Goal: Transaction & Acquisition: Purchase product/service

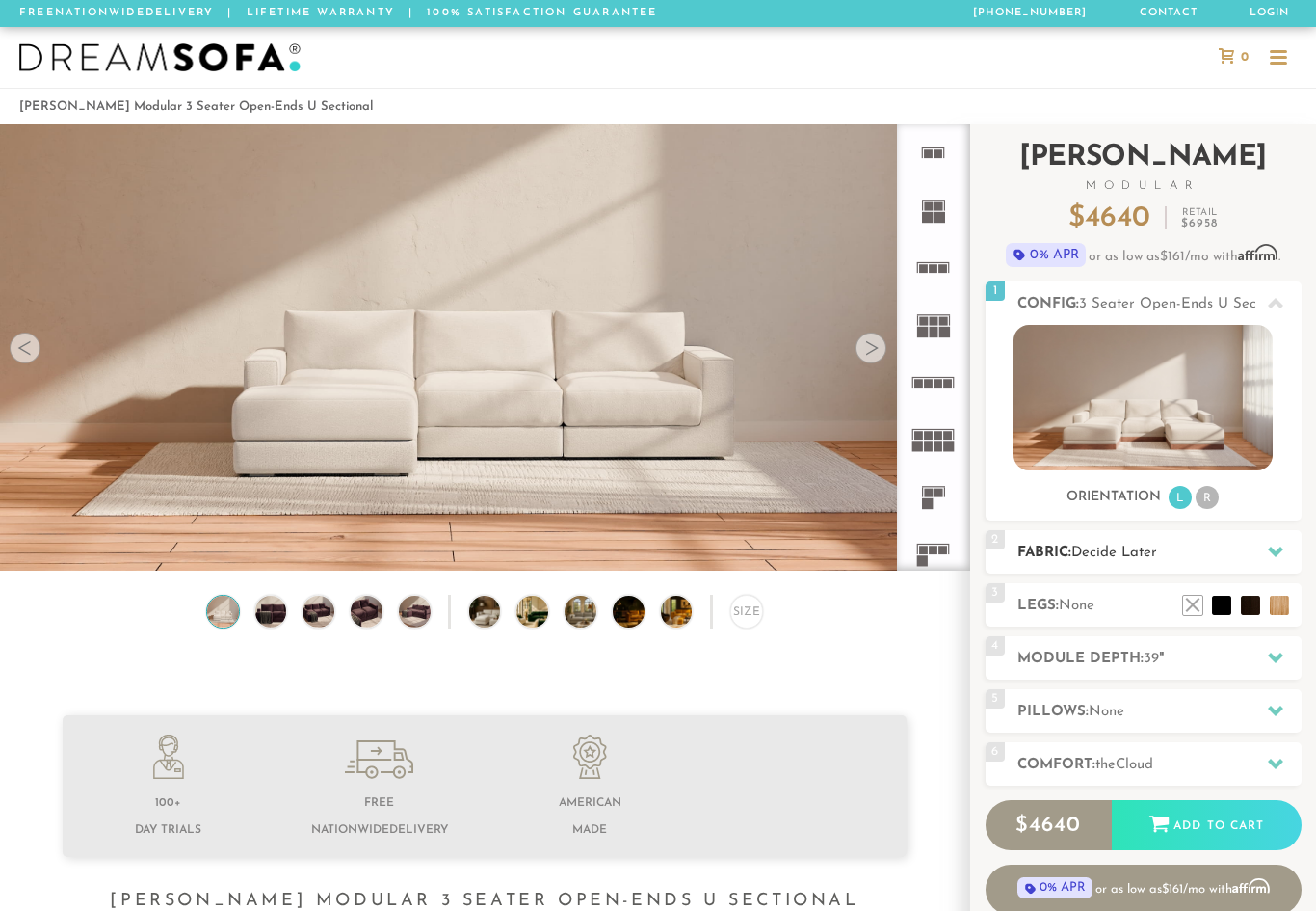
click at [1270, 534] on div at bounding box center [1276, 552] width 40 height 39
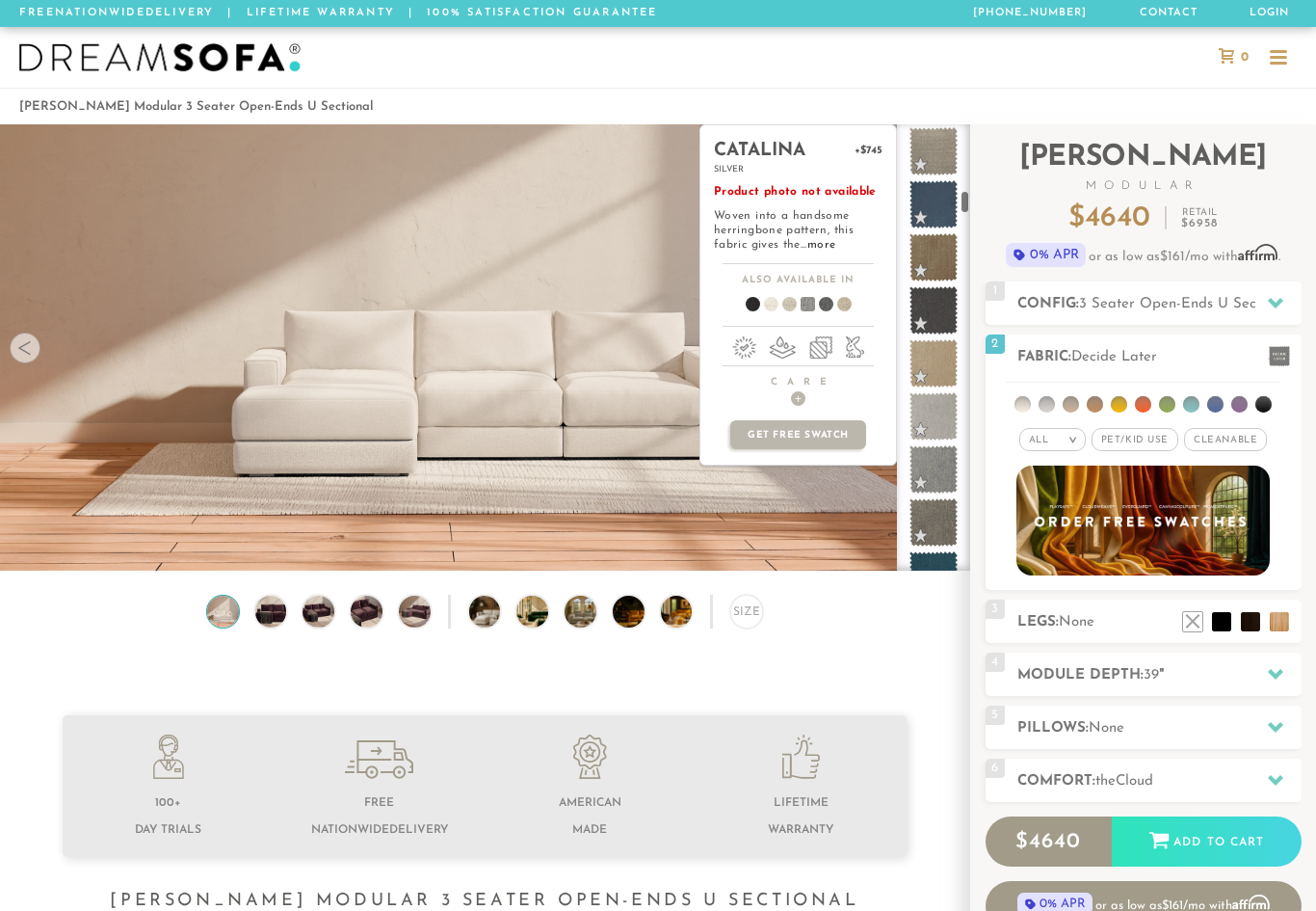
scroll to position [1762, 0]
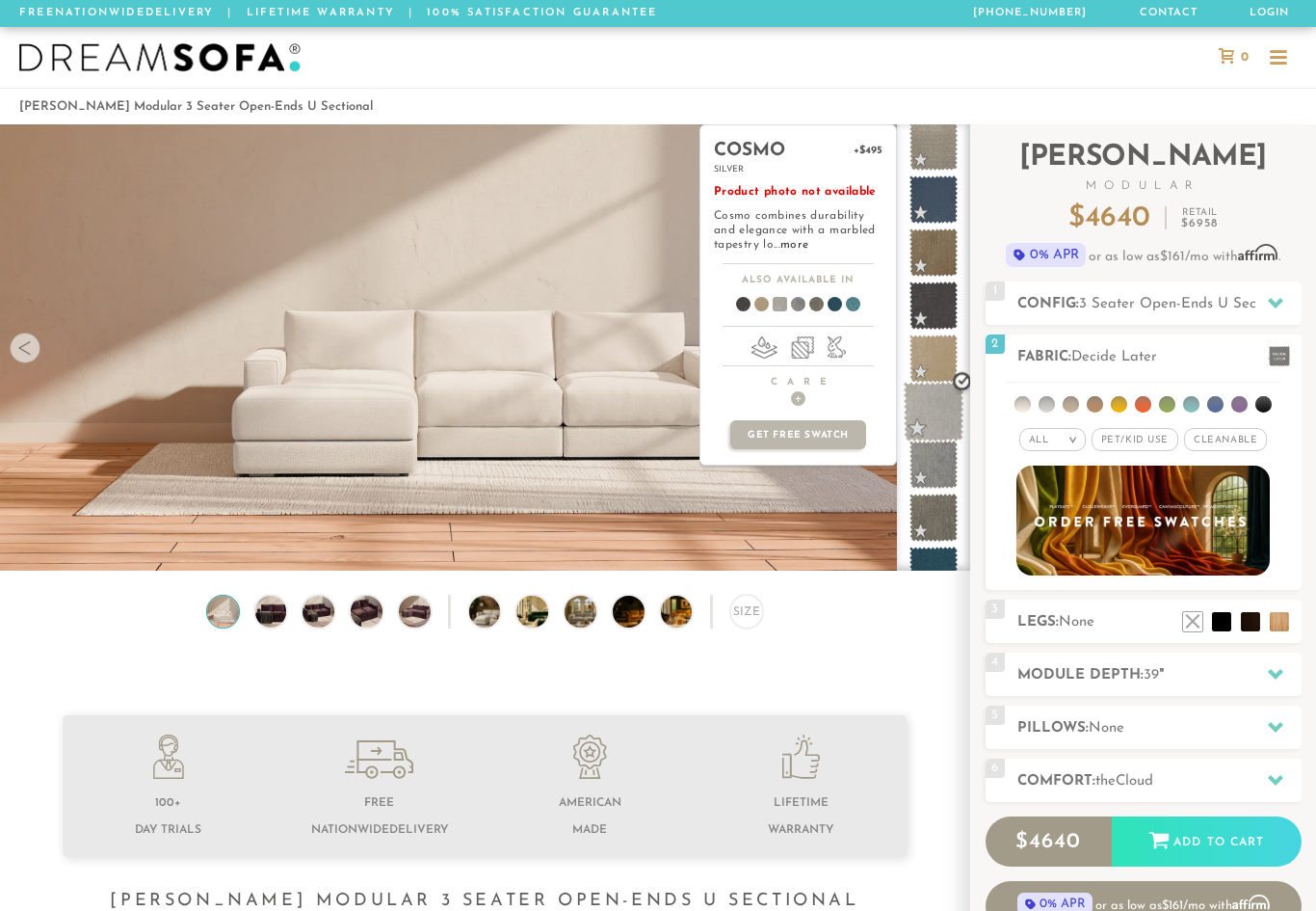
click at [937, 410] on span at bounding box center [934, 413] width 61 height 61
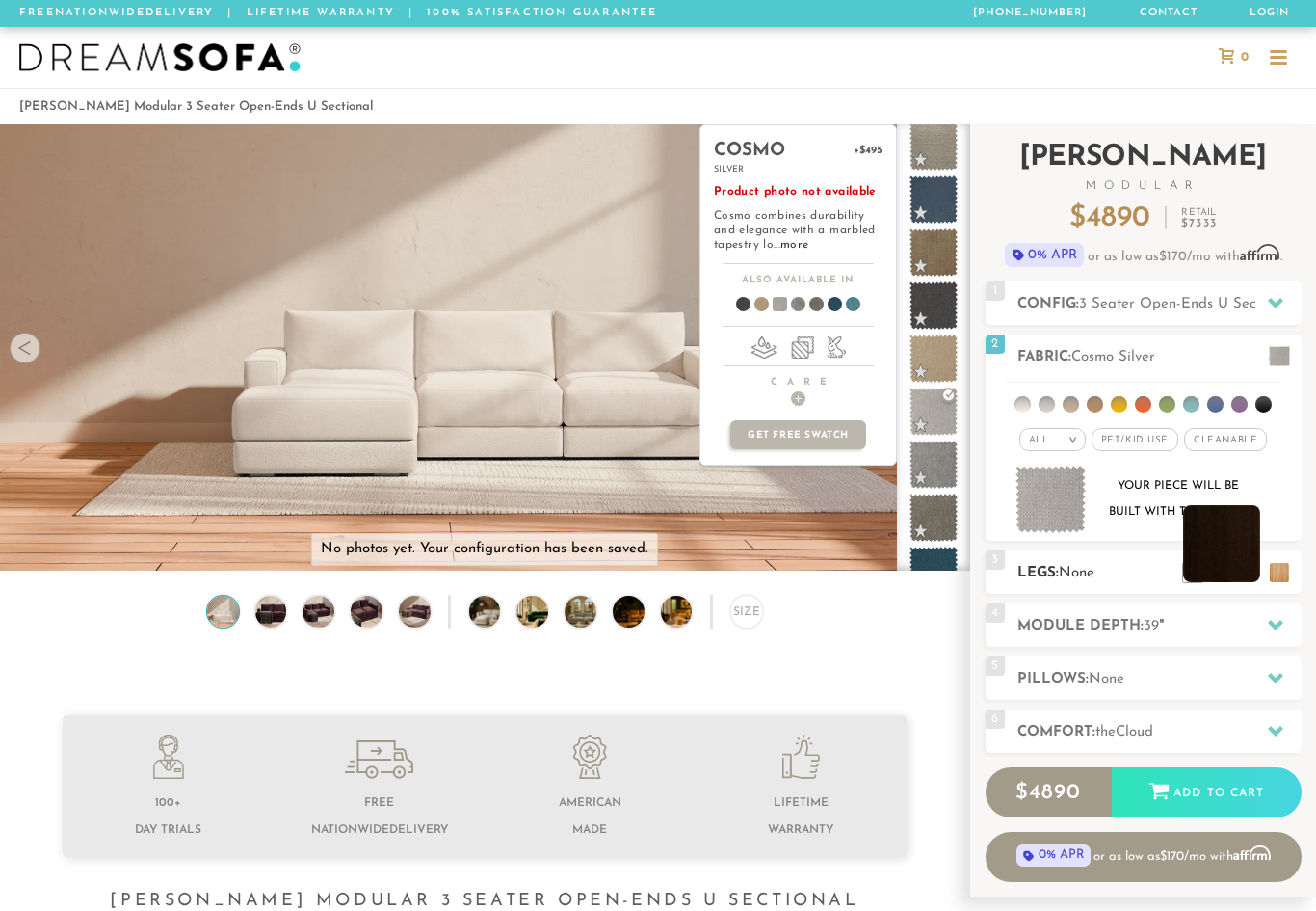
click at [1251, 576] on li at bounding box center [1222, 544] width 77 height 77
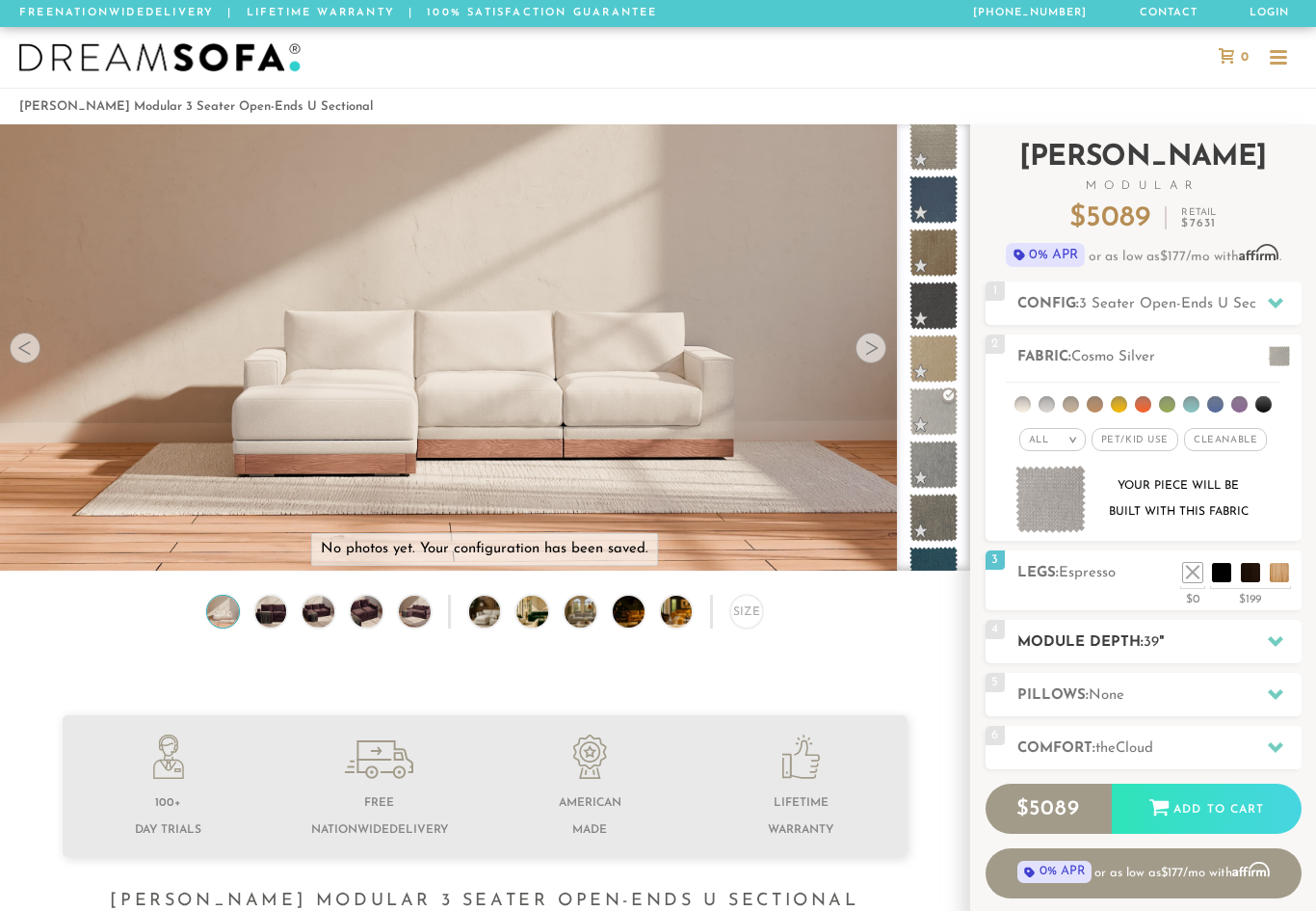
click at [1277, 640] on icon at bounding box center [1277, 642] width 16 height 16
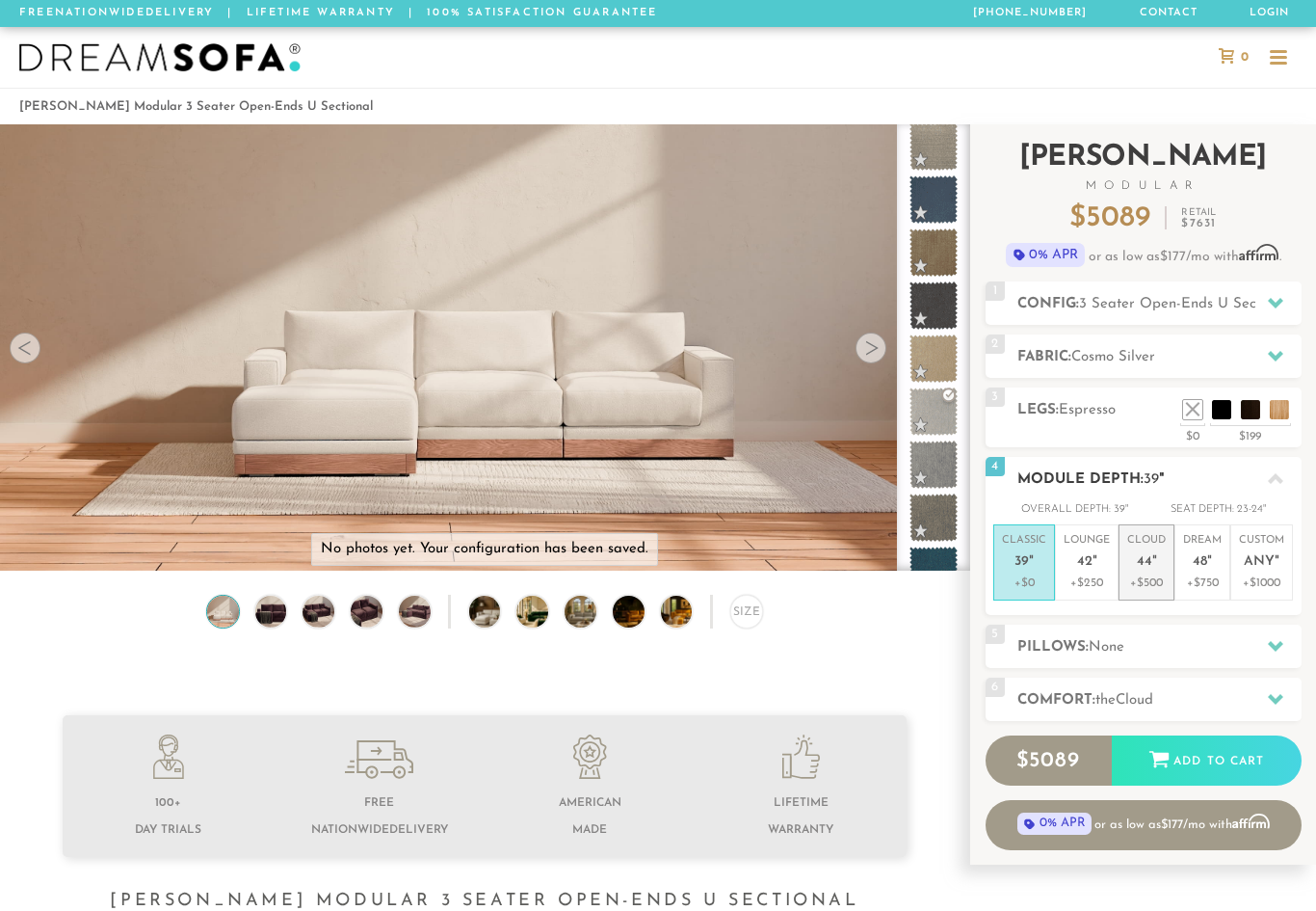
click at [1156, 563] on p "Cloud 44 "" at bounding box center [1146, 554] width 38 height 41
click at [1274, 645] on icon at bounding box center [1277, 646] width 16 height 11
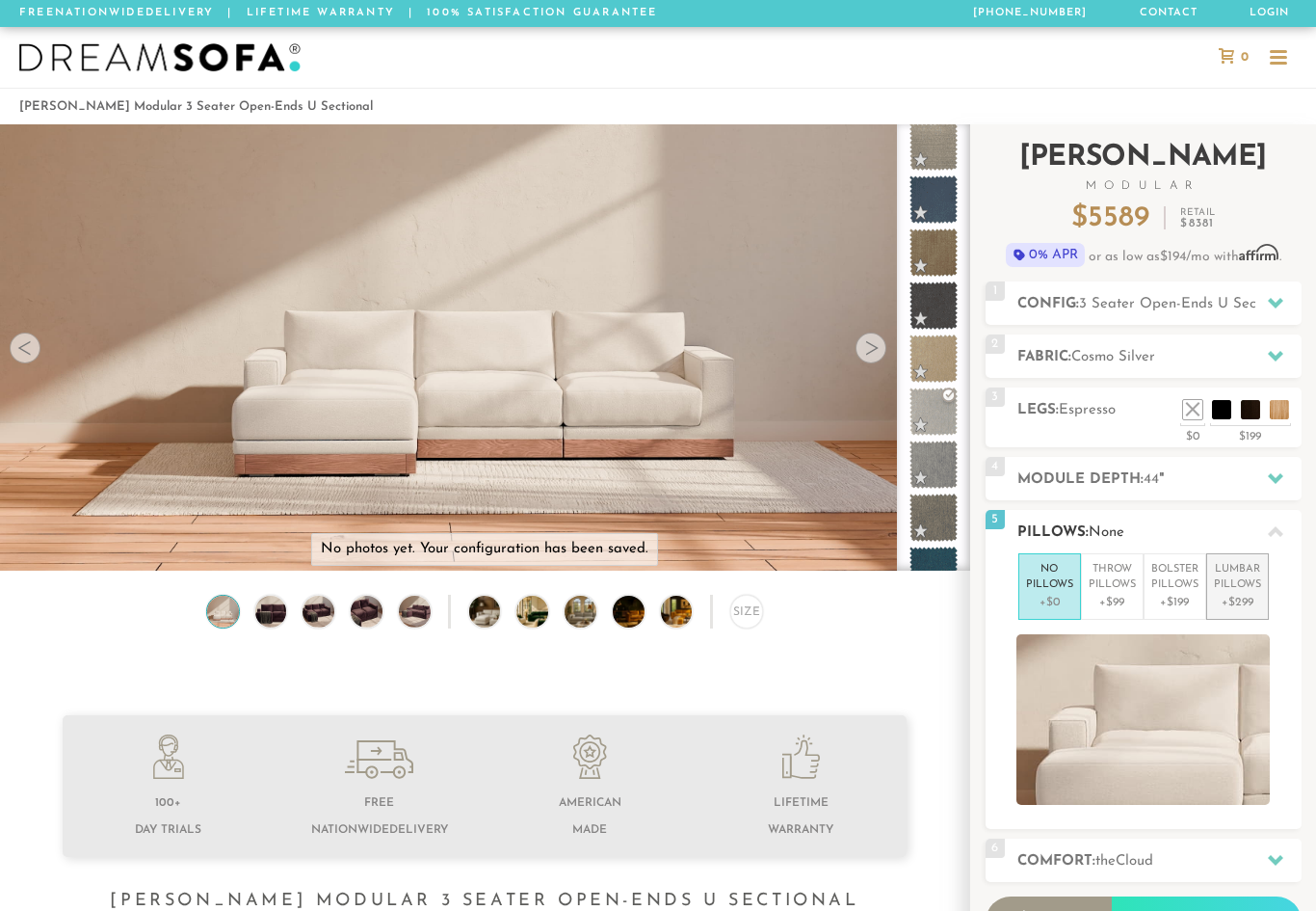
click at [1237, 589] on p "Lumbar Pillows" at bounding box center [1238, 578] width 47 height 32
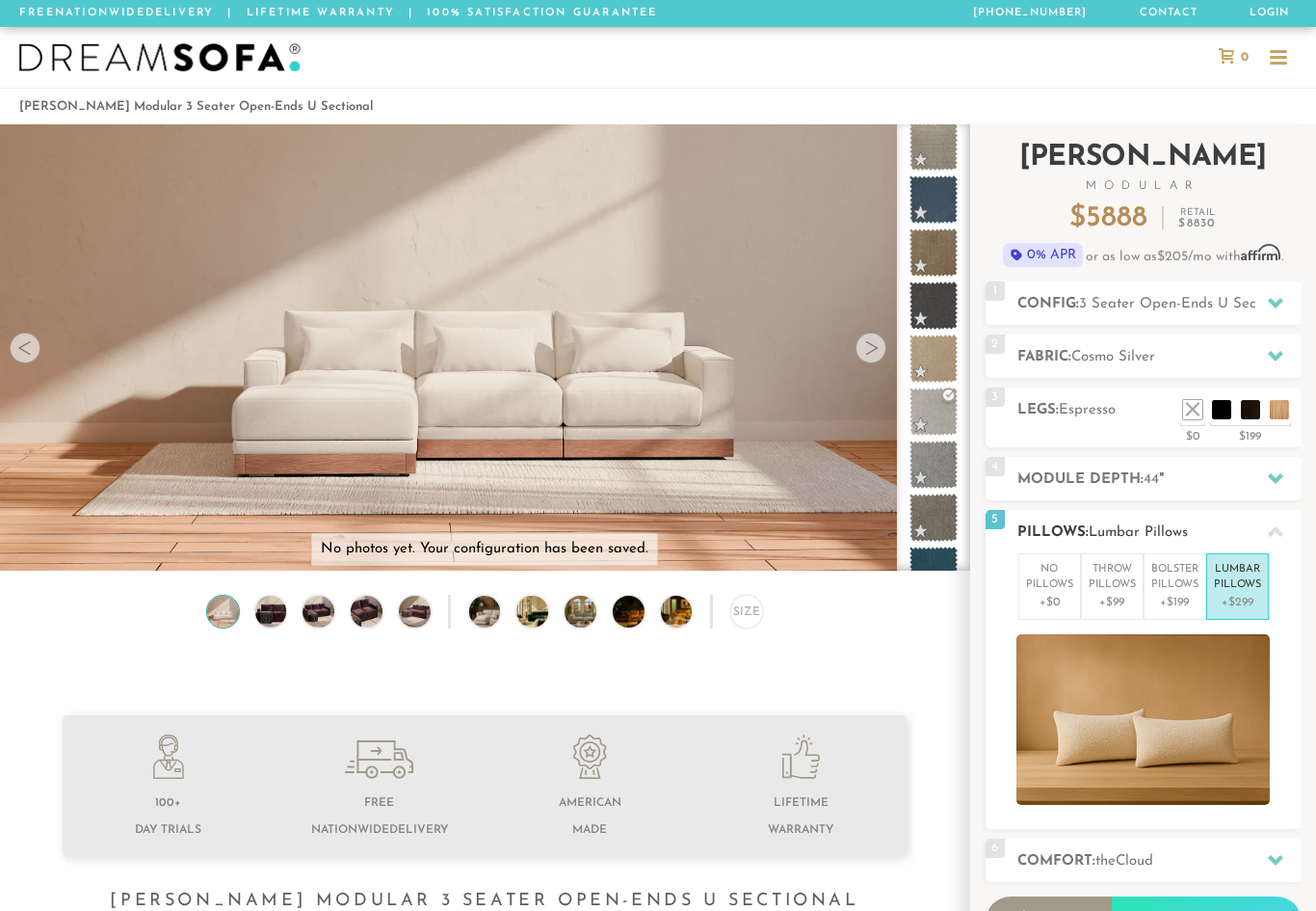
click at [1281, 529] on icon at bounding box center [1277, 532] width 16 height 16
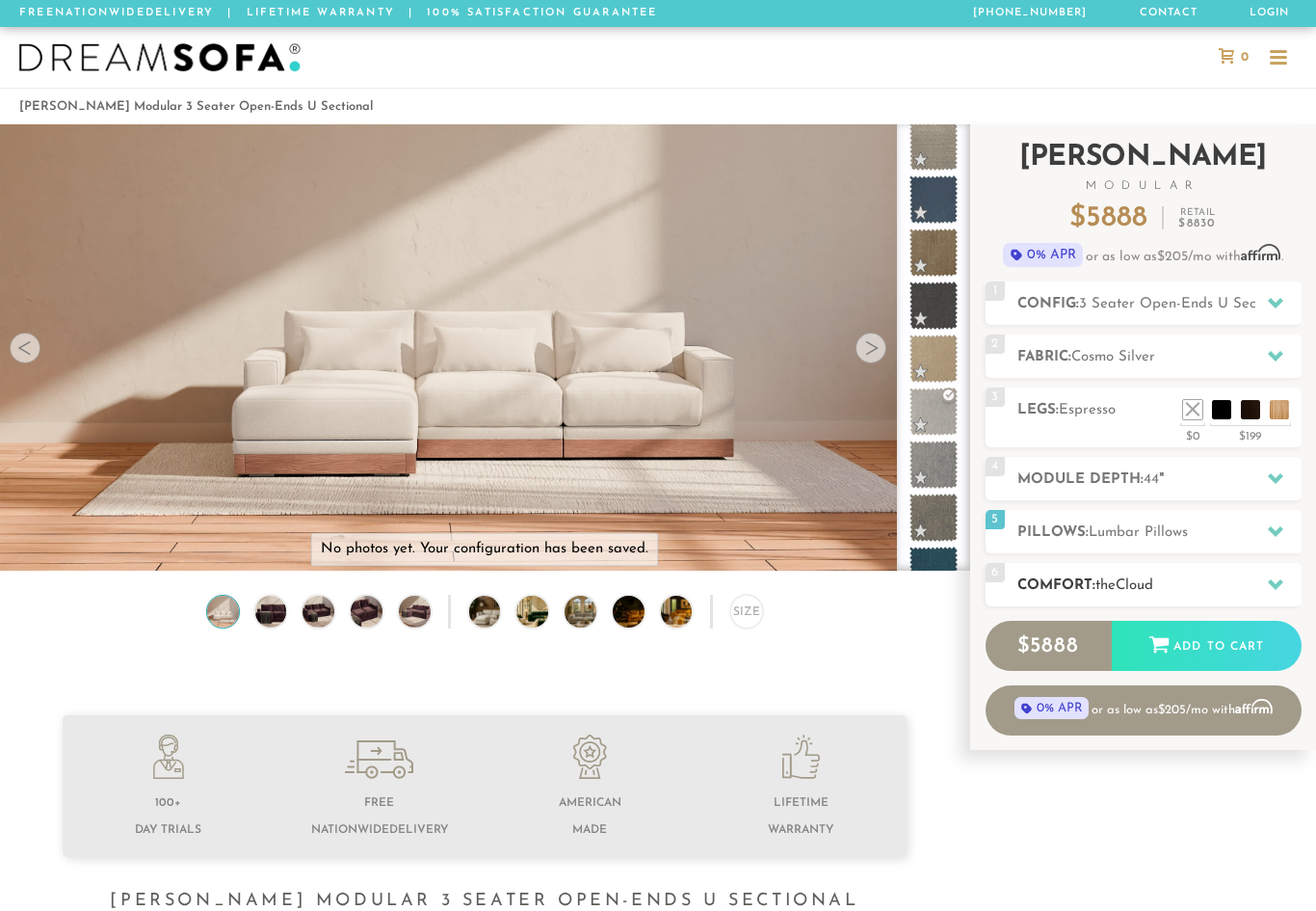
click at [1283, 592] on div at bounding box center [1276, 584] width 40 height 39
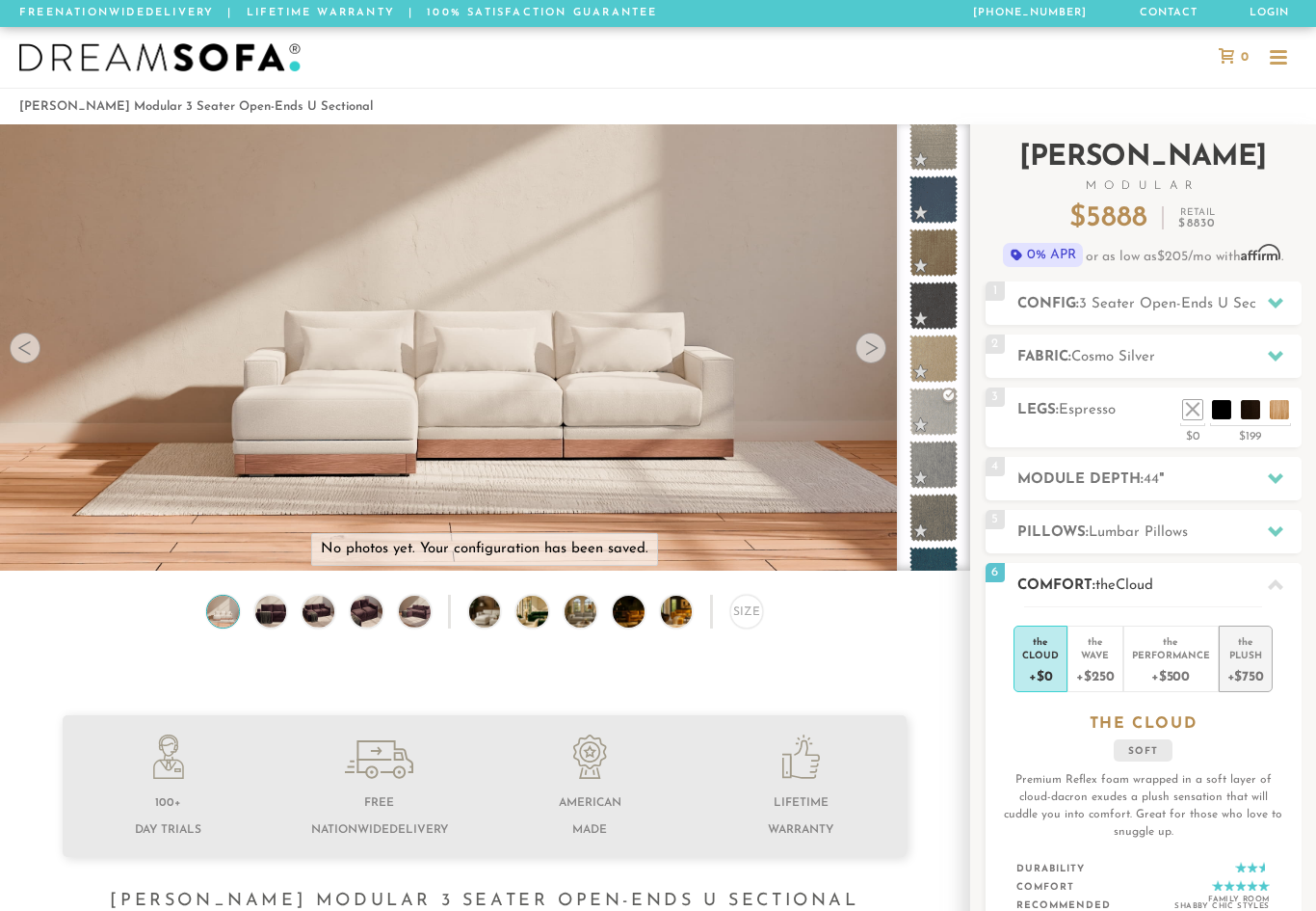
click at [1256, 651] on div "Plush" at bounding box center [1246, 654] width 37 height 14
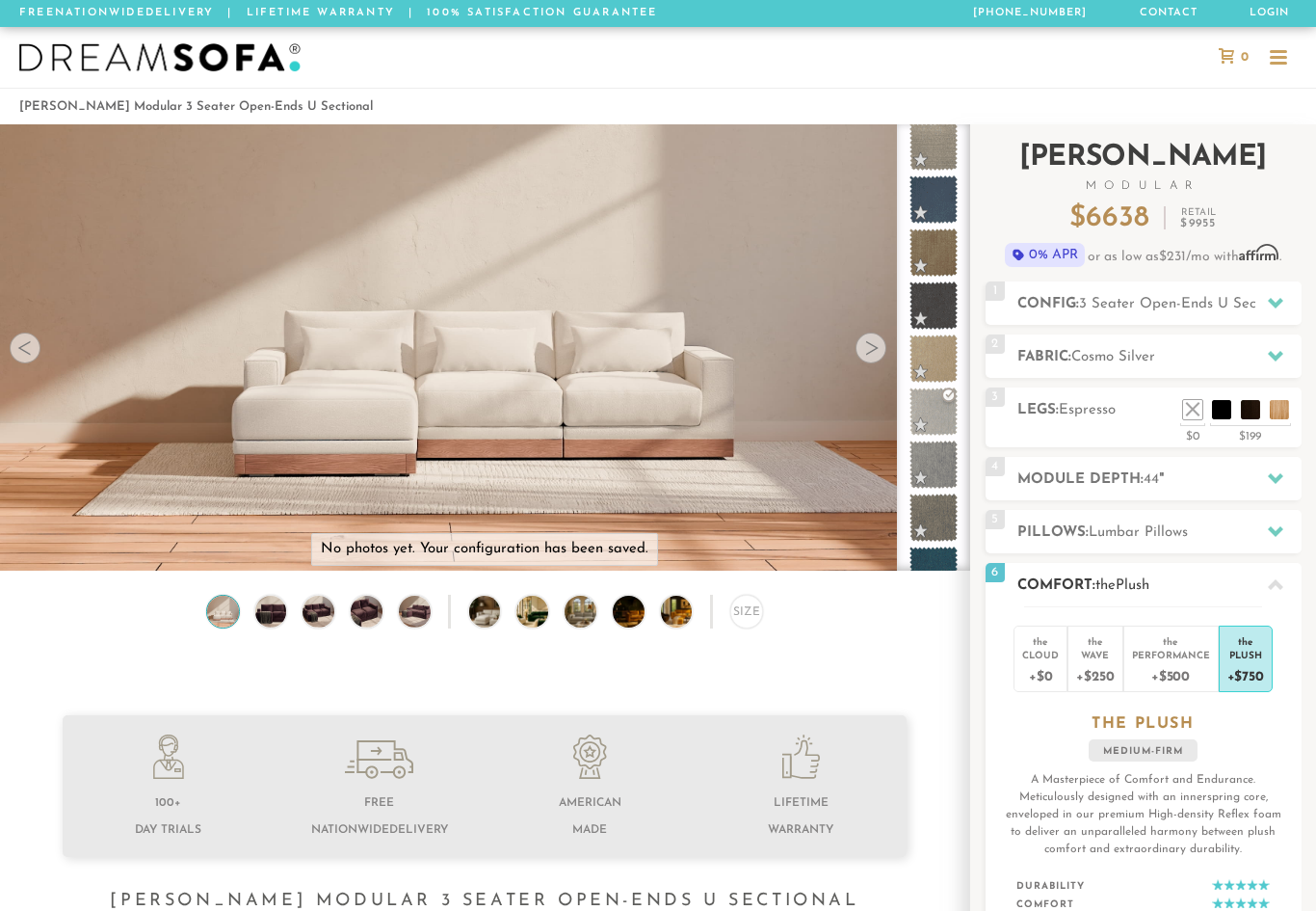
click at [1283, 585] on div at bounding box center [1276, 584] width 40 height 39
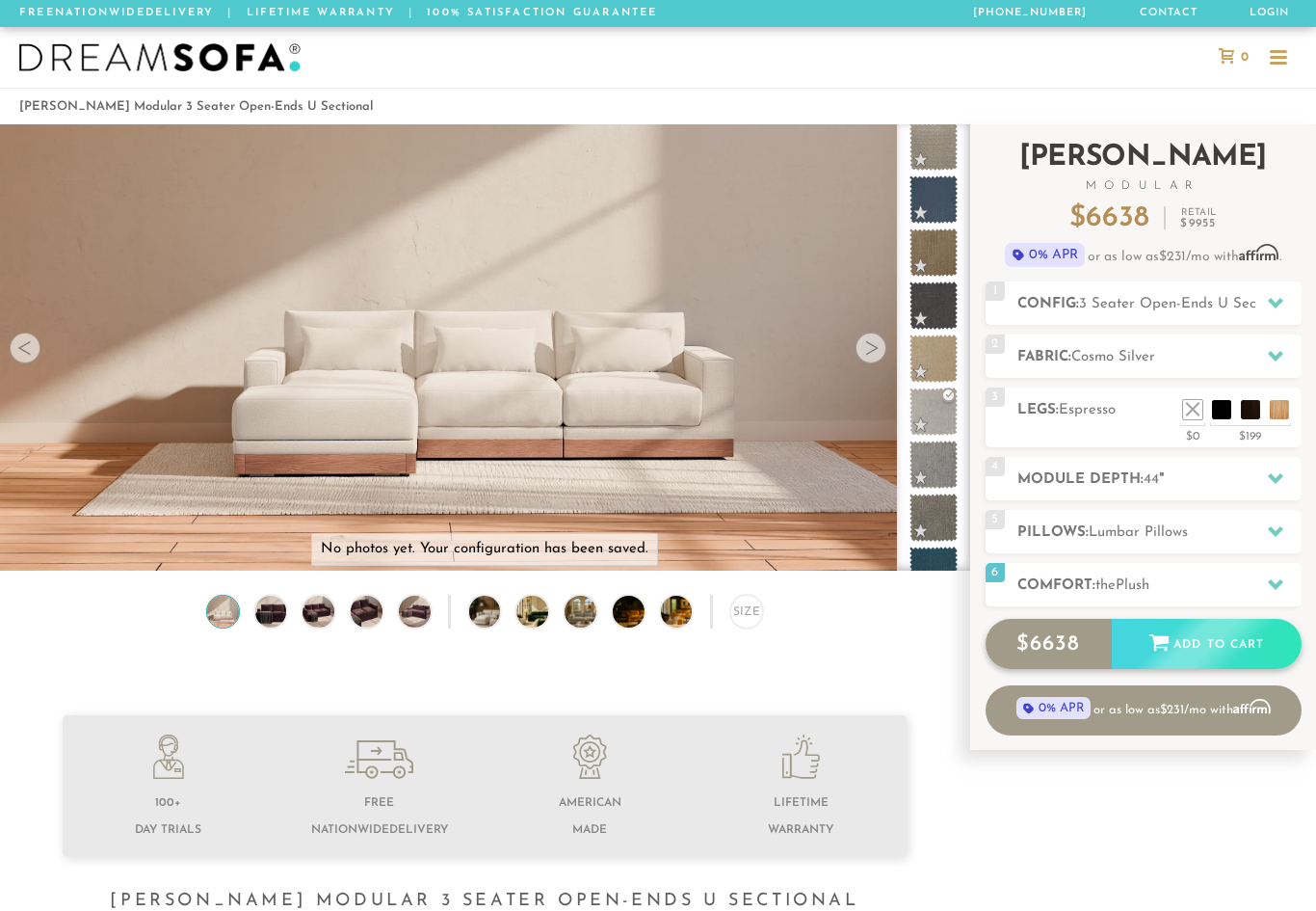
click at [1230, 655] on div "Add to Cart" at bounding box center [1206, 645] width 189 height 52
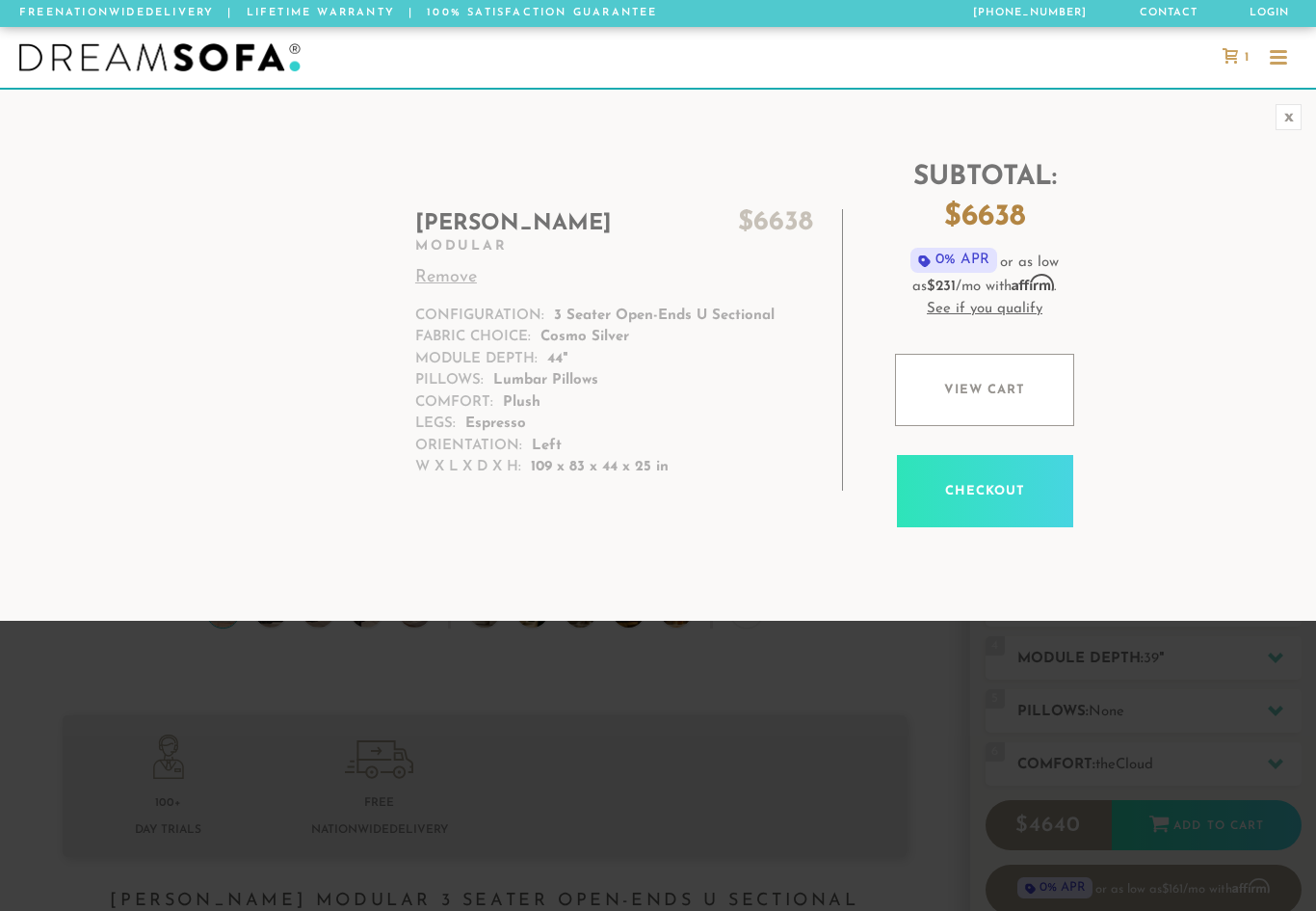
scroll to position [20966, 1316]
click at [1010, 381] on link "View cart" at bounding box center [985, 390] width 180 height 72
